Goal: Task Accomplishment & Management: Manage account settings

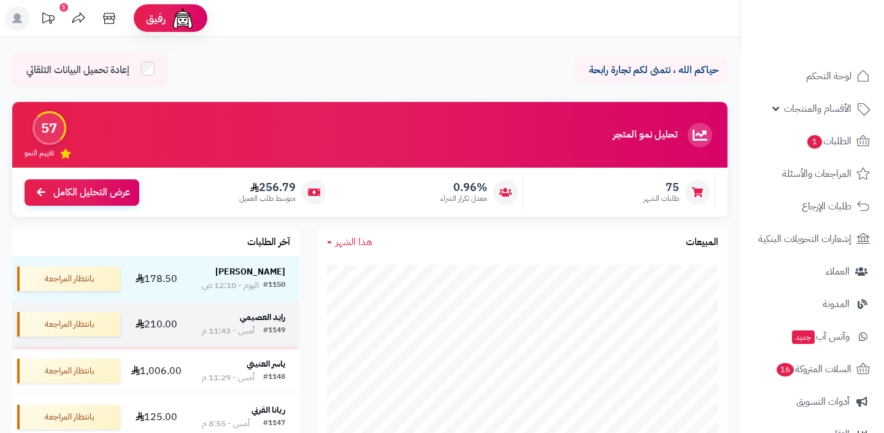
click at [263, 322] on div "رايد العصيمي" at bounding box center [244, 317] width 84 height 13
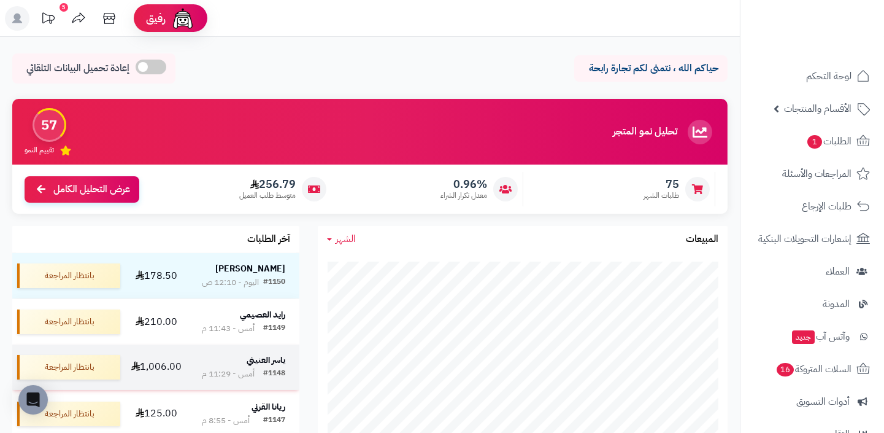
click at [255, 372] on div "#1148 أمس - 11:29 م" at bounding box center [244, 374] width 84 height 12
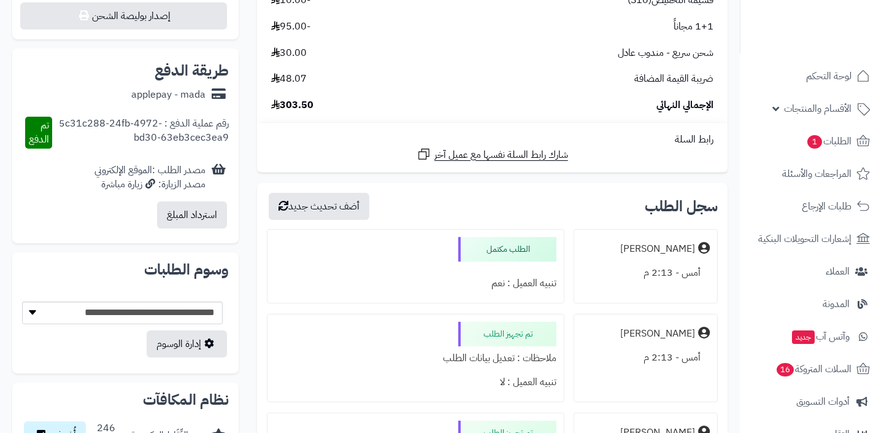
scroll to position [600, 0]
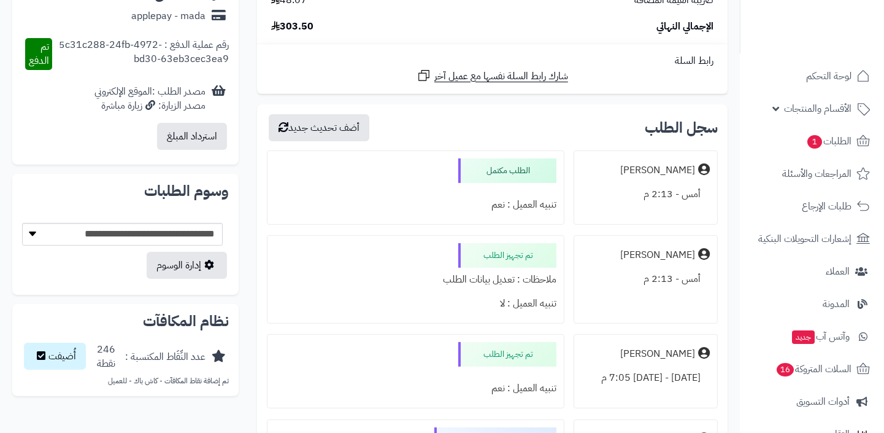
click at [493, 248] on div "تم تجهيز الطلب" at bounding box center [507, 255] width 98 height 25
click at [423, 255] on div "تم تجهيز الطلب ملاحظات : تعديل بيانات الطلب تنبيه العميل : لا" at bounding box center [416, 279] width 298 height 88
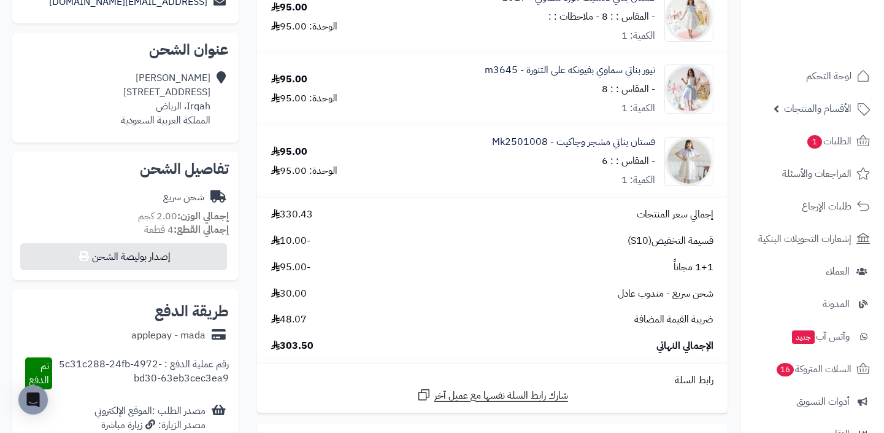
scroll to position [39, 0]
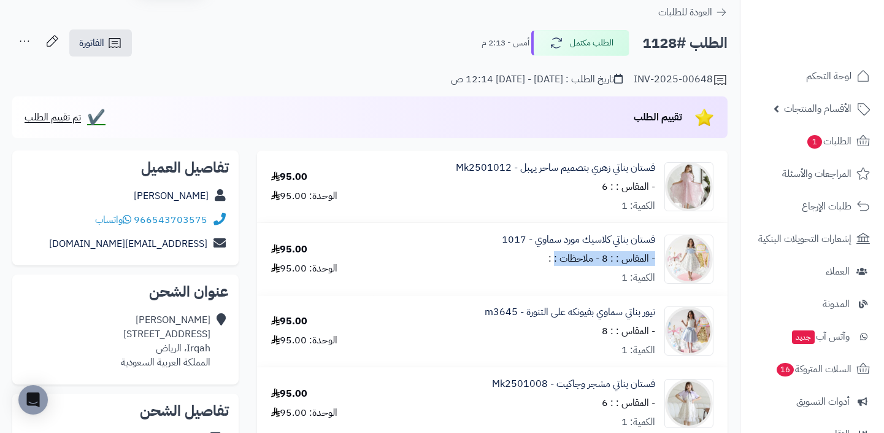
drag, startPoint x: 558, startPoint y: 255, endPoint x: 531, endPoint y: 255, distance: 27.6
click at [534, 255] on div "فستان بناتي كلاسيك مورد سماوي - 1017 - المقاس : : 8 - ملاحظات : : الكمية: 1" at bounding box center [578, 259] width 153 height 52
click at [531, 255] on div "فستان بناتي كلاسيك مورد سماوي - 1017 - المقاس : : 8 - ملاحظات : : الكمية: 1" at bounding box center [578, 259] width 153 height 52
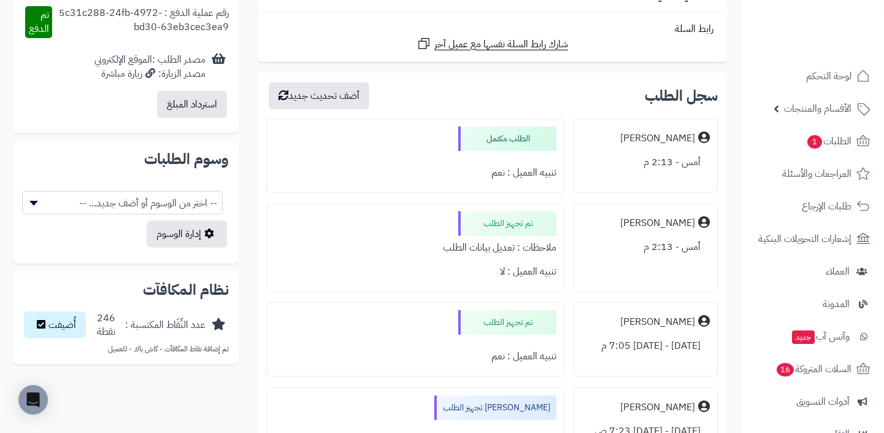
scroll to position [769, 0]
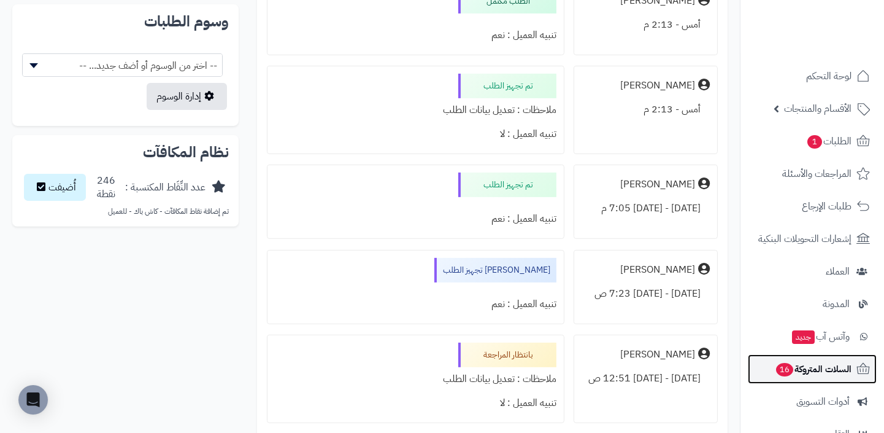
click at [808, 361] on span "السلات المتروكة 16" at bounding box center [813, 368] width 77 height 17
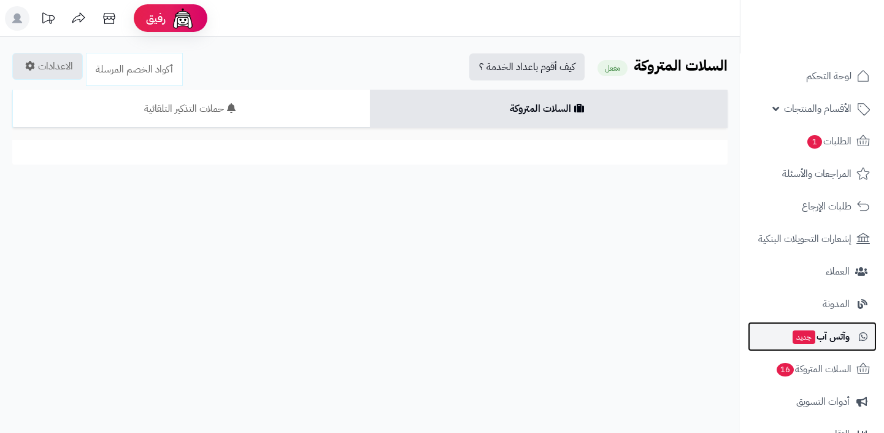
click at [825, 344] on span "وآتس آب جديد" at bounding box center [820, 336] width 58 height 17
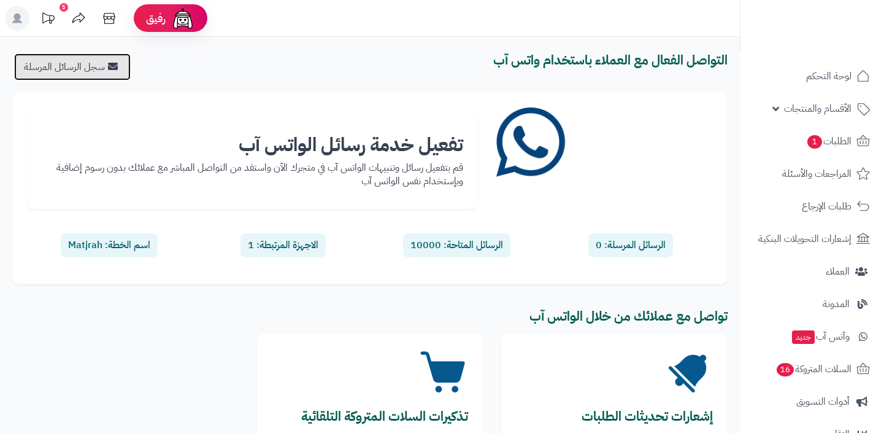
click at [103, 74] on link "سجل الرسائل المرسلة" at bounding box center [72, 66] width 117 height 27
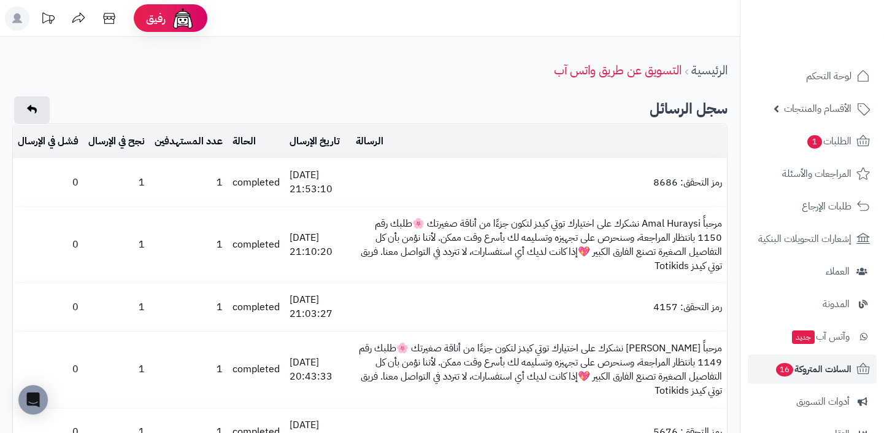
click at [549, 134] on td "الرسالة" at bounding box center [539, 142] width 376 height 34
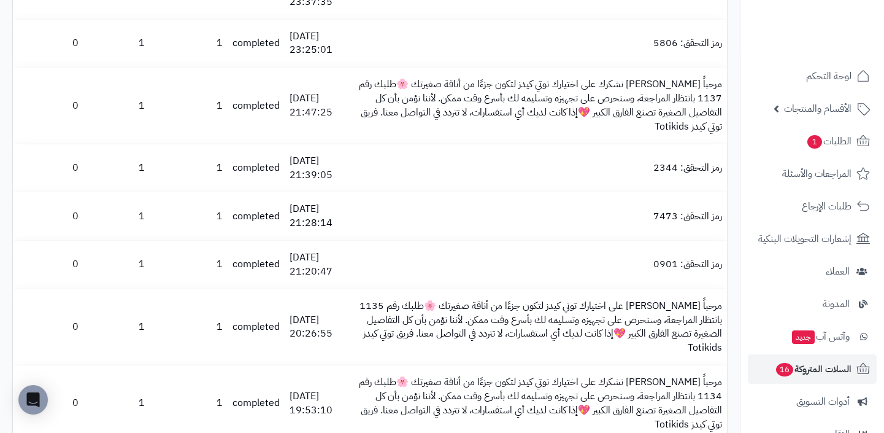
scroll to position [1750, 0]
